Goal: Task Accomplishment & Management: Manage account settings

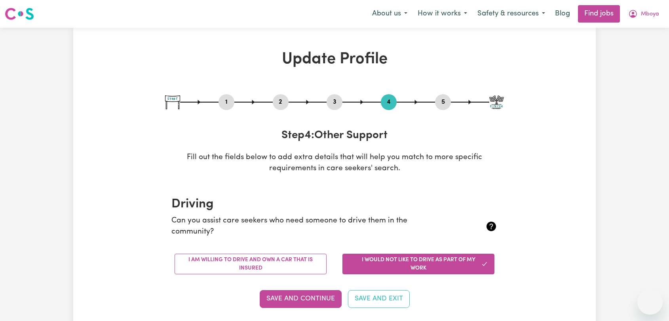
click at [645, 13] on span "Mboya" at bounding box center [650, 14] width 18 height 9
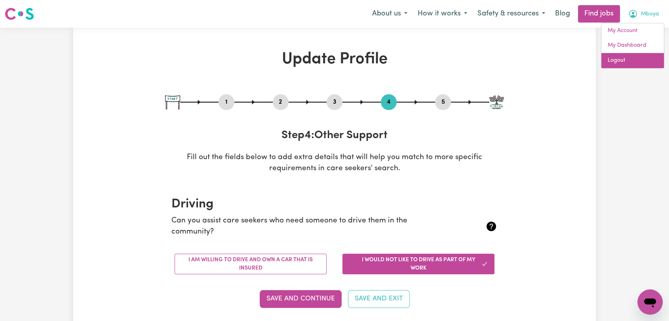
click at [634, 58] on link "Logout" at bounding box center [632, 60] width 63 height 15
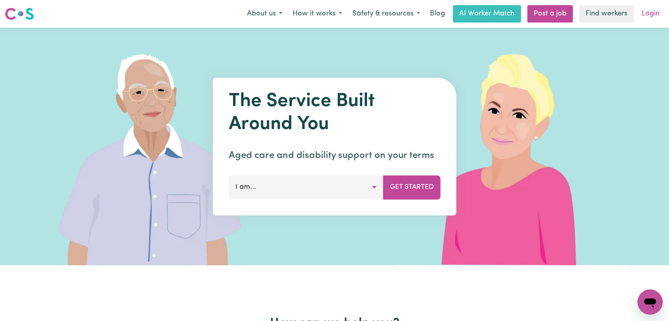
click at [652, 14] on link "Login" at bounding box center [650, 13] width 27 height 17
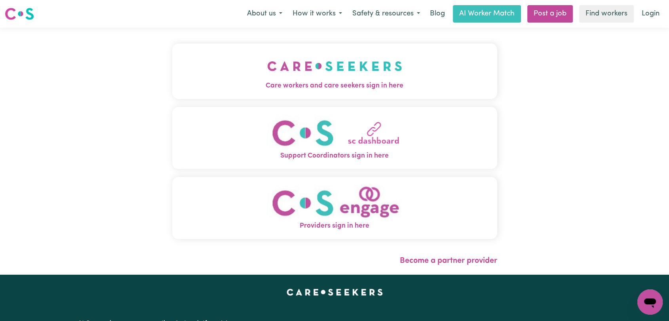
click at [267, 65] on img "Care workers and care seekers sign in here" at bounding box center [334, 65] width 135 height 29
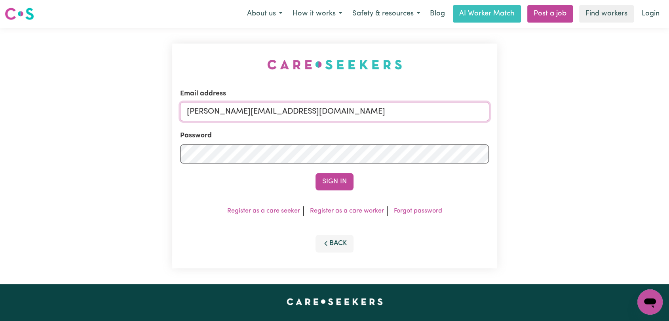
click at [294, 111] on input "[PERSON_NAME][EMAIL_ADDRESS][DOMAIN_NAME]" at bounding box center [334, 111] width 309 height 19
drag, startPoint x: 227, startPoint y: 110, endPoint x: 362, endPoint y: 119, distance: 136.1
click at [362, 119] on input "Superuser~[EMAIL_ADDRESS][DOMAIN_NAME]" at bounding box center [334, 111] width 309 height 19
type input "[EMAIL_ADDRESS][DOMAIN_NAME]"
click at [332, 183] on button "Sign In" at bounding box center [334, 181] width 38 height 17
